Goal: Navigation & Orientation: Find specific page/section

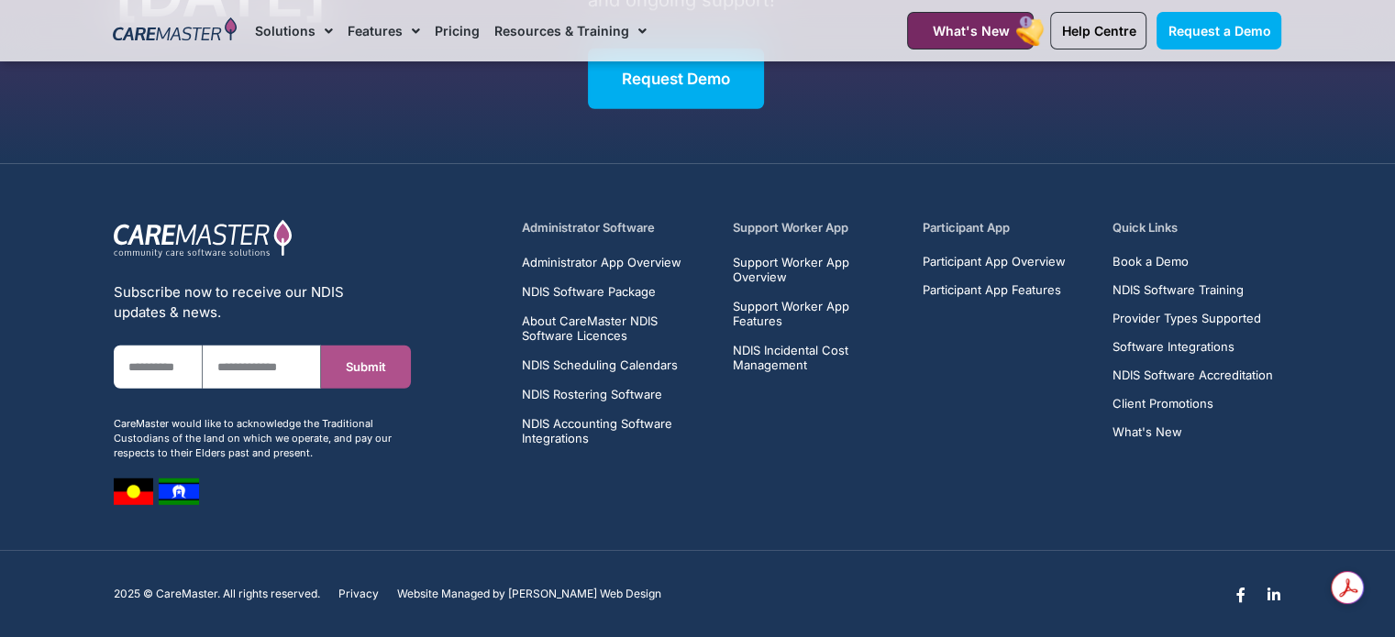
scroll to position [11901, 0]
click at [1197, 339] on span "Software Integrations" at bounding box center [1174, 346] width 122 height 14
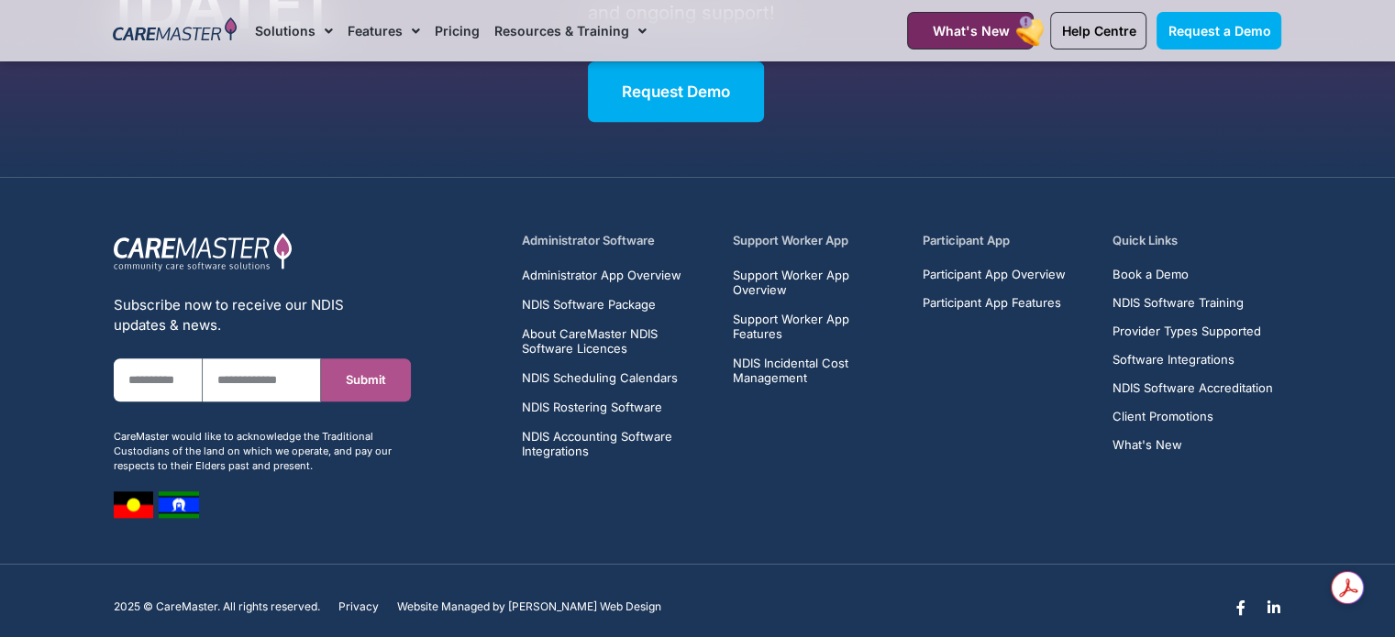
scroll to position [8728, 0]
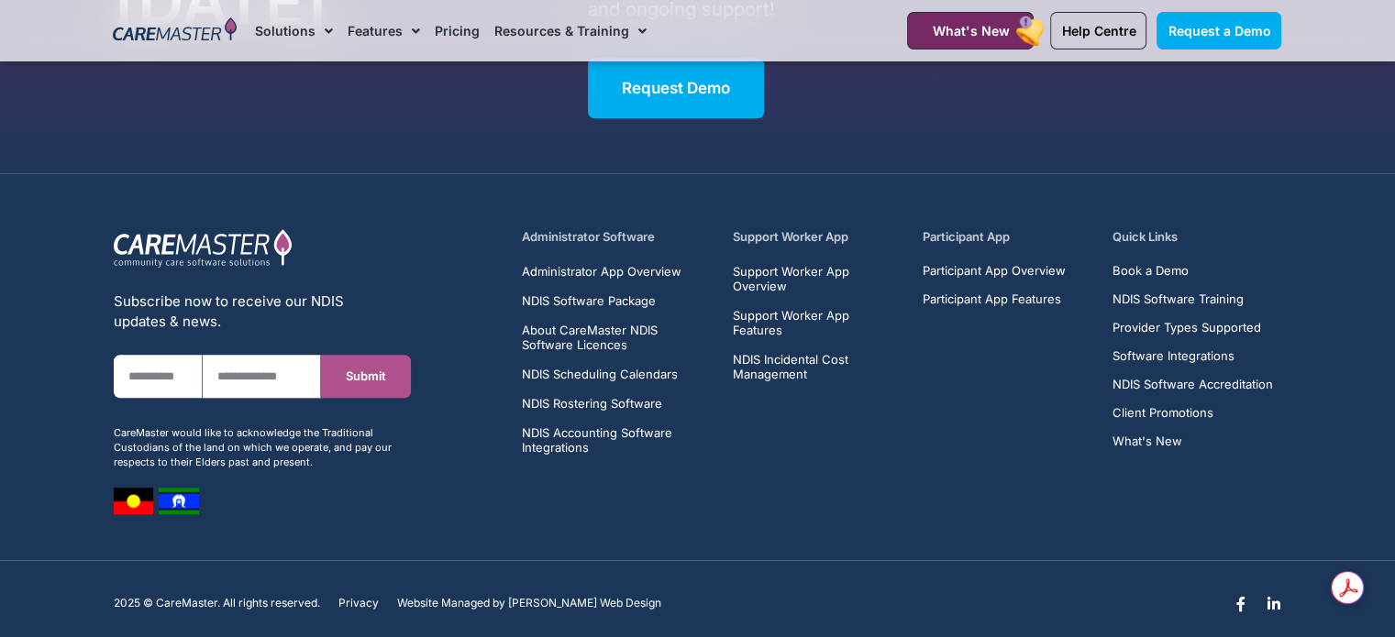
click at [548, 597] on span "[PERSON_NAME] Web Design" at bounding box center [584, 603] width 153 height 13
